Goal: Task Accomplishment & Management: Manage account settings

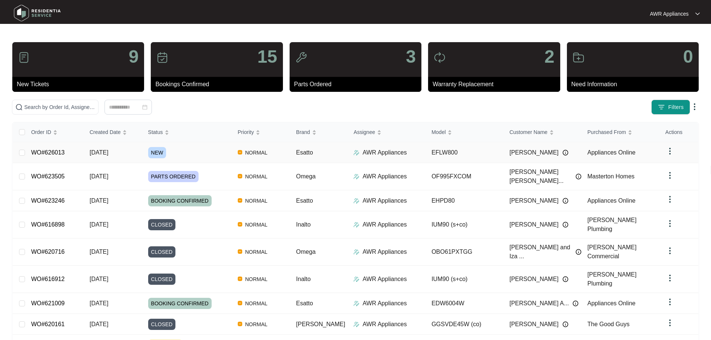
click at [84, 149] on td "WO#626013" at bounding box center [54, 152] width 59 height 21
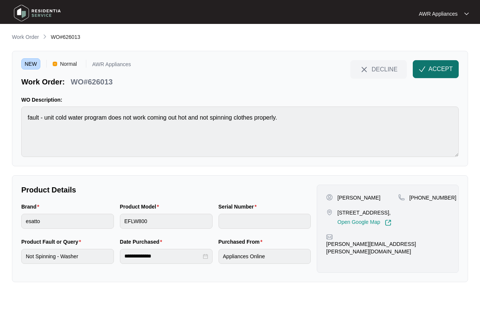
click at [428, 73] on span "ACCEPT" at bounding box center [440, 69] width 24 height 9
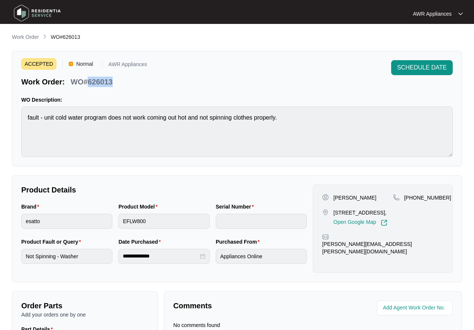
drag, startPoint x: 88, startPoint y: 81, endPoint x: 113, endPoint y: 80, distance: 25.0
click at [113, 80] on div "WO#626013" at bounding box center [92, 80] width 48 height 13
copy p "626013"
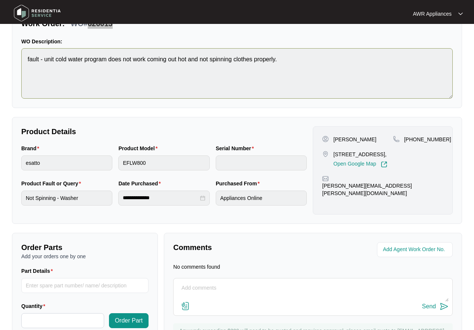
scroll to position [37, 0]
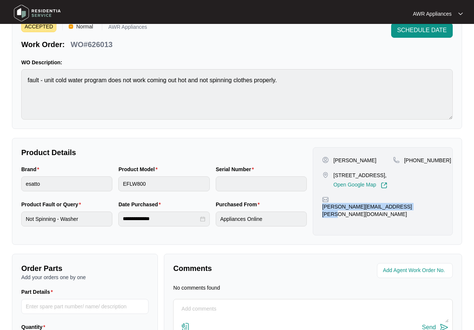
drag, startPoint x: 332, startPoint y: 209, endPoint x: 409, endPoint y: 206, distance: 76.2
click at [437, 206] on div "[PERSON_NAME][EMAIL_ADDRESS][PERSON_NAME][DOMAIN_NAME]" at bounding box center [382, 207] width 121 height 22
copy p "[PERSON_NAME][EMAIL_ADDRESS][PERSON_NAME][DOMAIN_NAME]"
drag, startPoint x: 419, startPoint y: 159, endPoint x: 442, endPoint y: 158, distance: 23.5
click at [442, 158] on div "[PHONE_NUMBER]" at bounding box center [418, 159] width 50 height 7
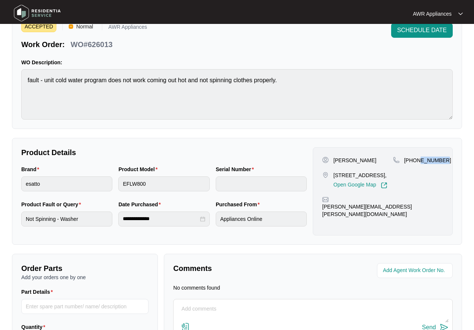
copy p "85228888"
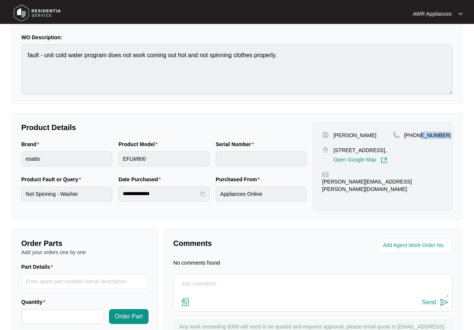
scroll to position [0, 0]
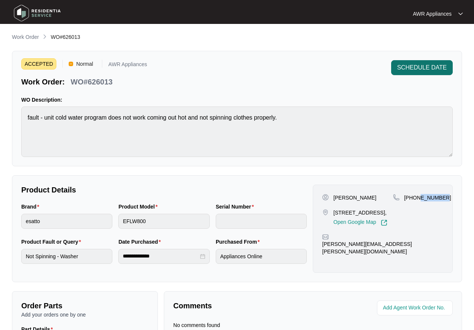
click at [419, 67] on span "SCHEDULE DATE" at bounding box center [422, 67] width 50 height 9
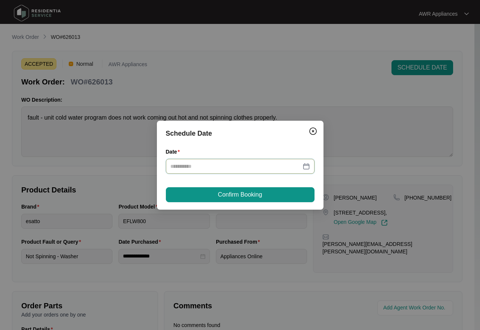
click at [206, 170] on input "Date" at bounding box center [235, 166] width 131 height 8
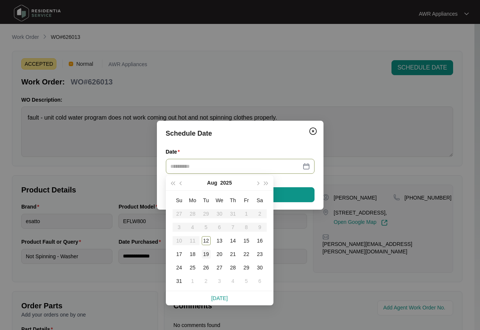
click at [205, 254] on div "19" at bounding box center [206, 253] width 9 height 9
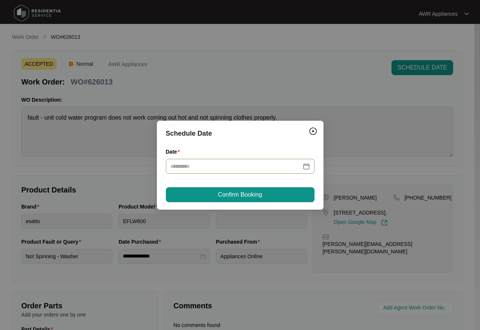
type input "**********"
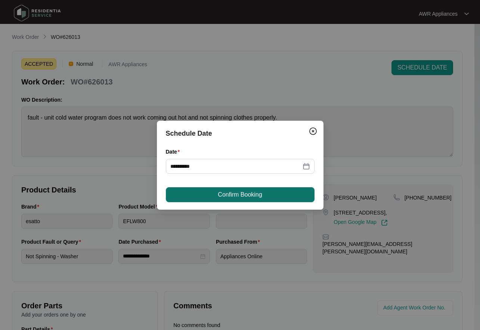
click at [233, 195] on span "Confirm Booking" at bounding box center [240, 194] width 44 height 9
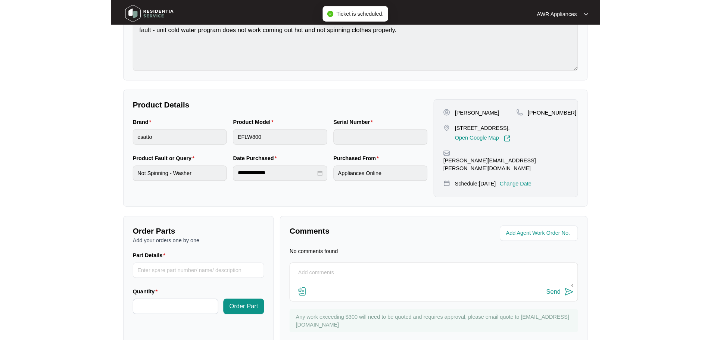
scroll to position [118, 0]
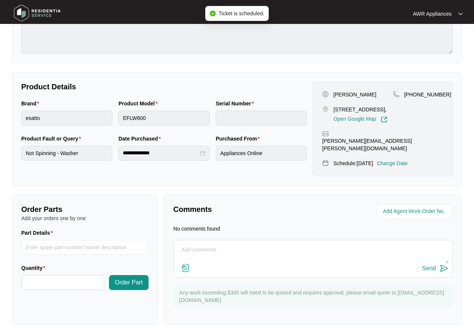
click at [217, 244] on textarea at bounding box center [312, 253] width 271 height 19
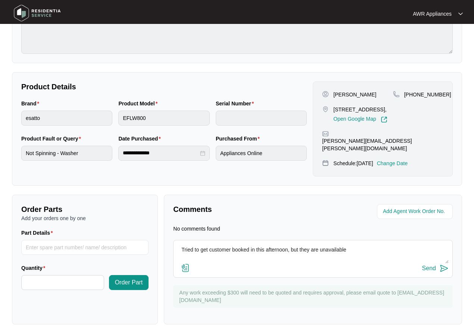
type textarea "Tried to get customer booked in this afternoon, but they are unavailable"
click at [428, 265] on div "Send" at bounding box center [429, 268] width 14 height 7
